Goal: Task Accomplishment & Management: Use online tool/utility

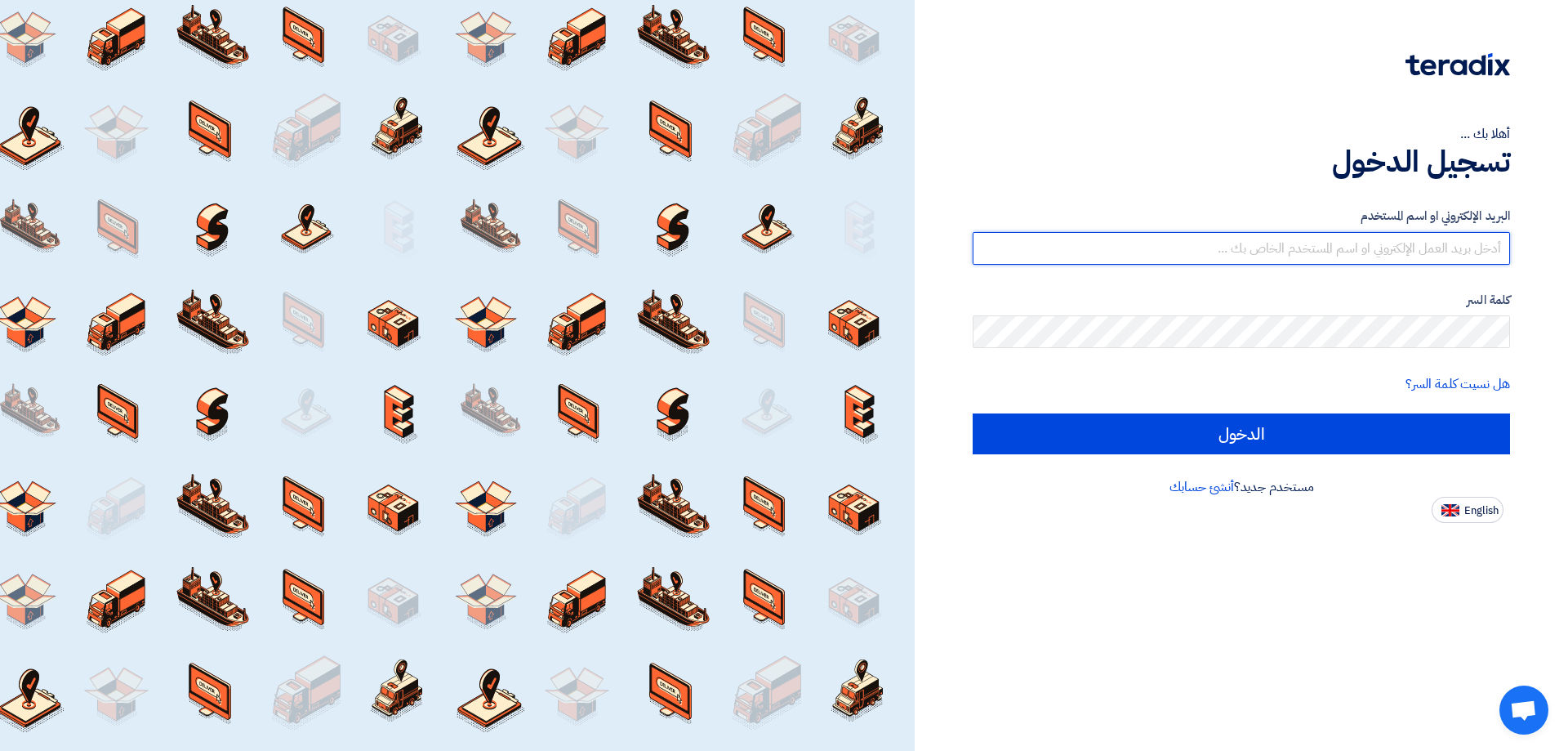
click at [1331, 240] on input "text" at bounding box center [1242, 248] width 538 height 33
type input "u"
click at [764, 252] on input "text" at bounding box center [1242, 248] width 538 height 33
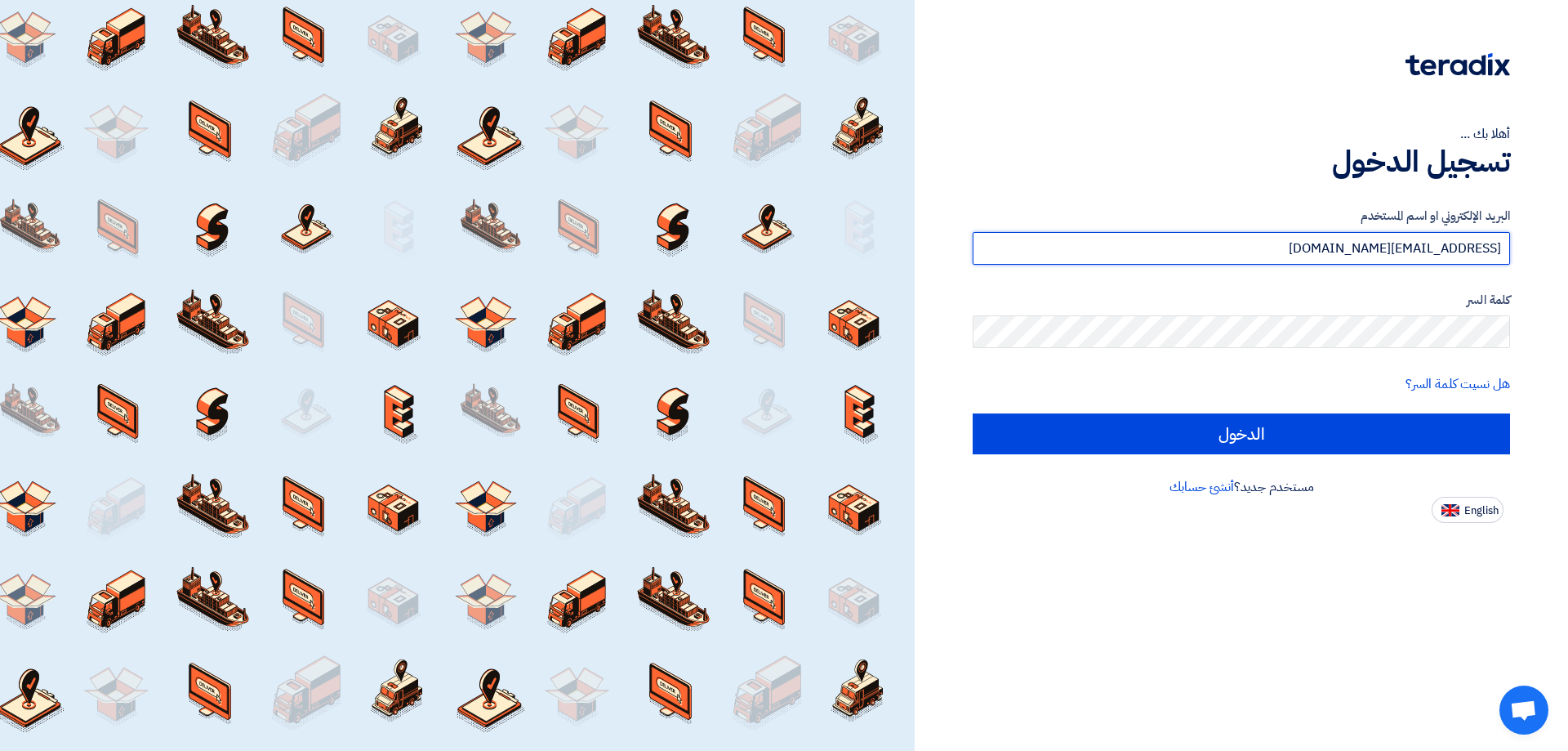
type input "utc_trading@outlook.com"
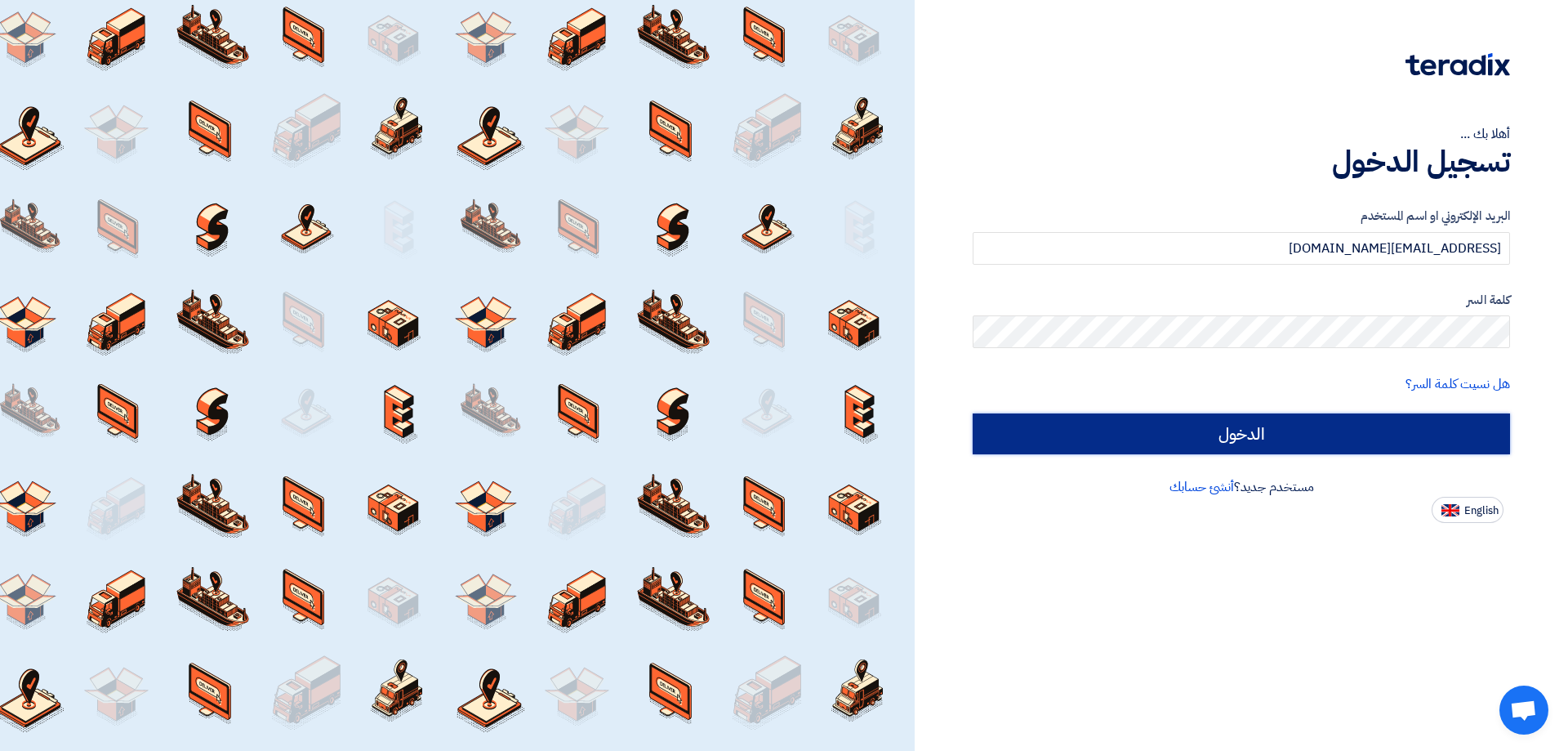
click at [764, 319] on input "الدخول" at bounding box center [1242, 434] width 538 height 40
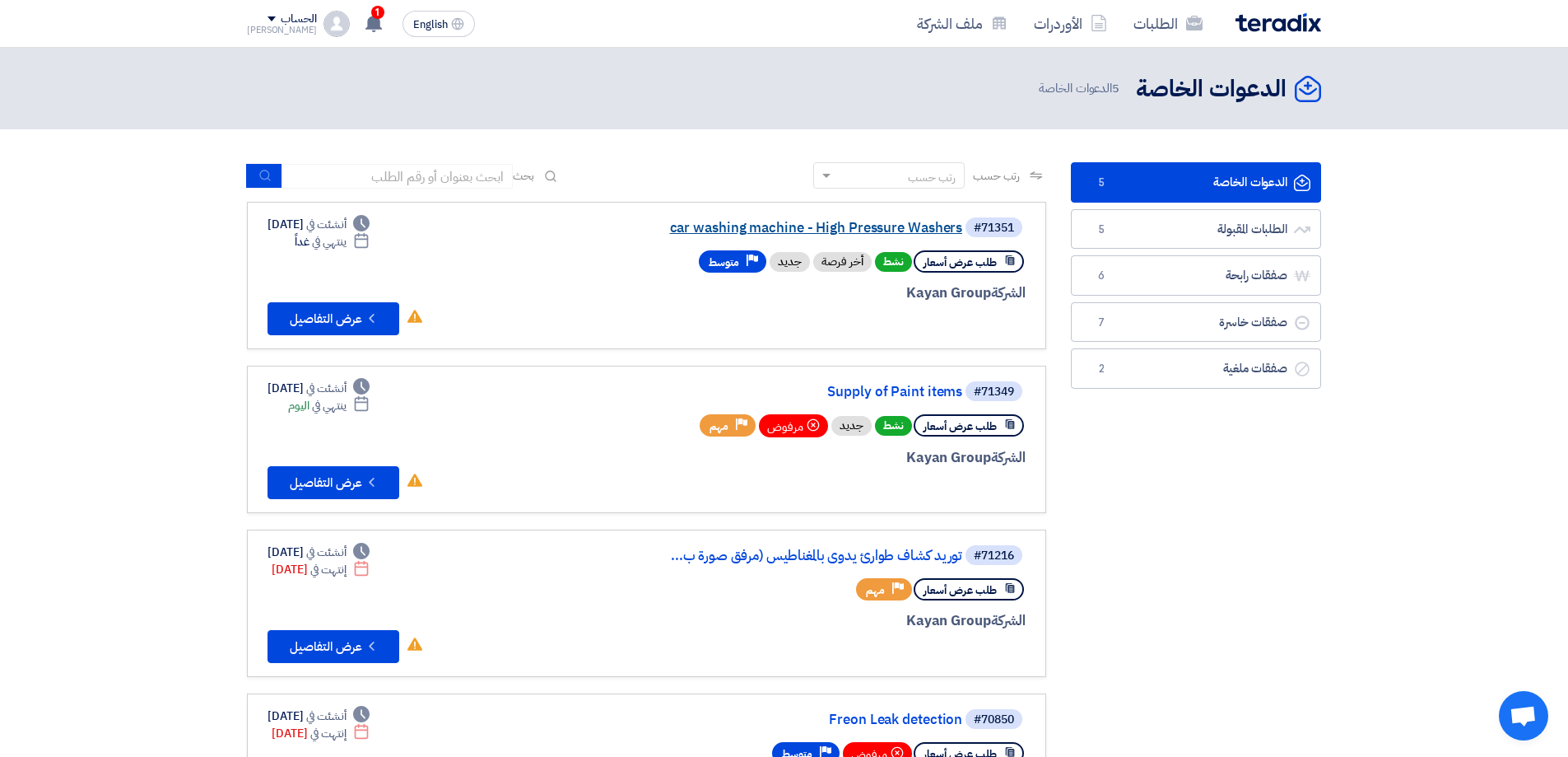
click at [770, 226] on link "car washing machine - High Pressure Washers" at bounding box center [797, 228] width 330 height 15
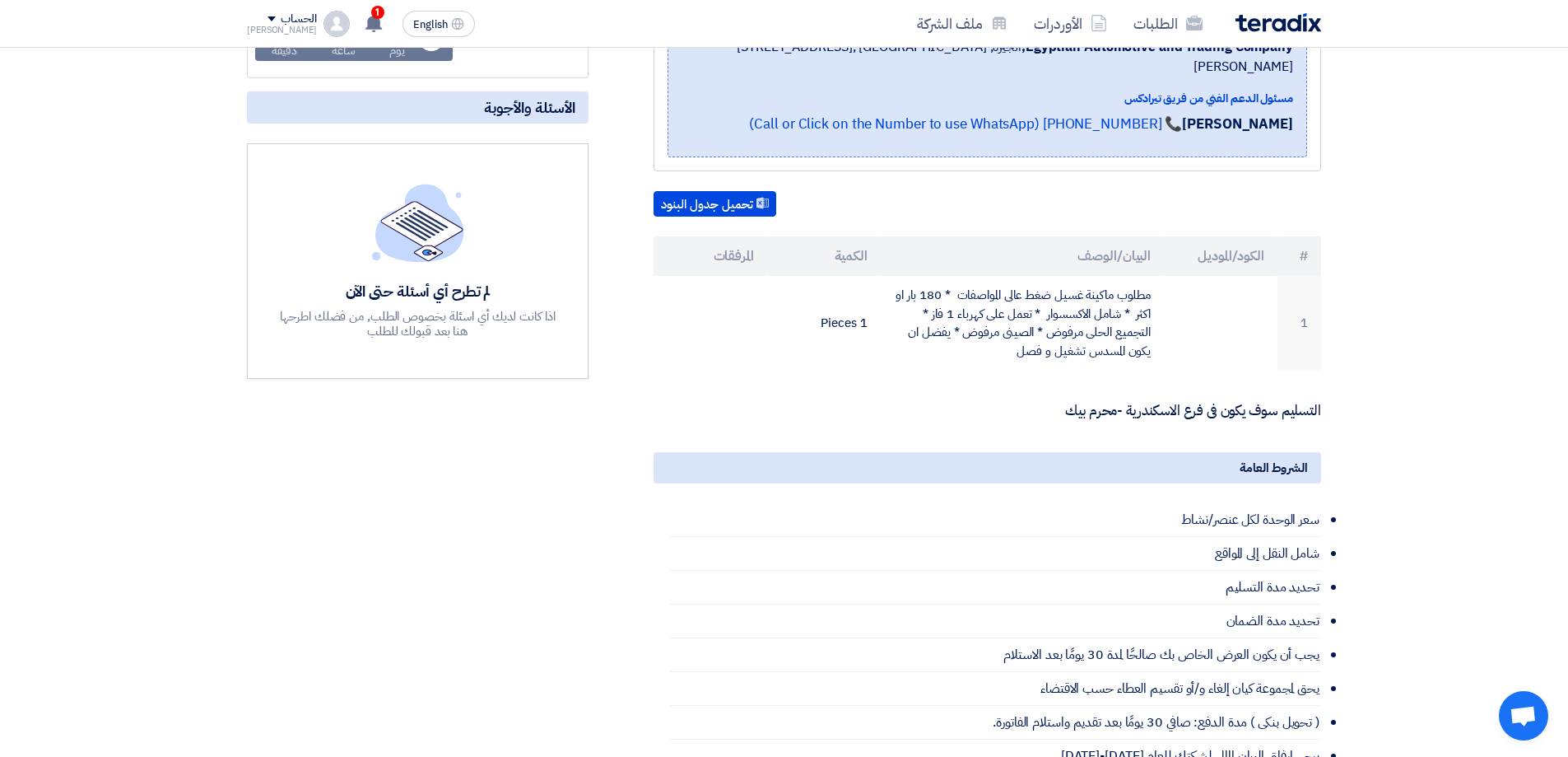
scroll to position [247, 0]
